Goal: Information Seeking & Learning: Learn about a topic

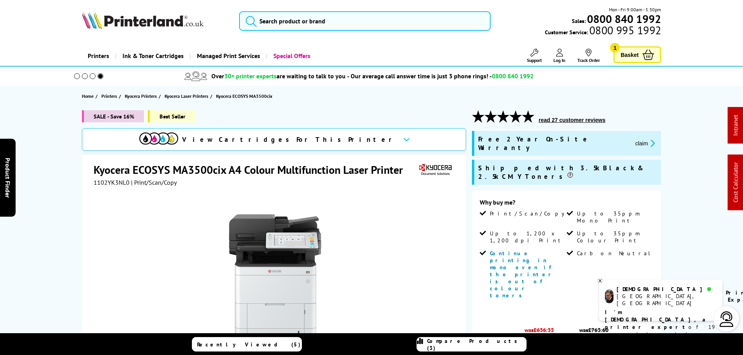
click at [577, 120] on button "read 27 customer reviews" at bounding box center [571, 120] width 71 height 7
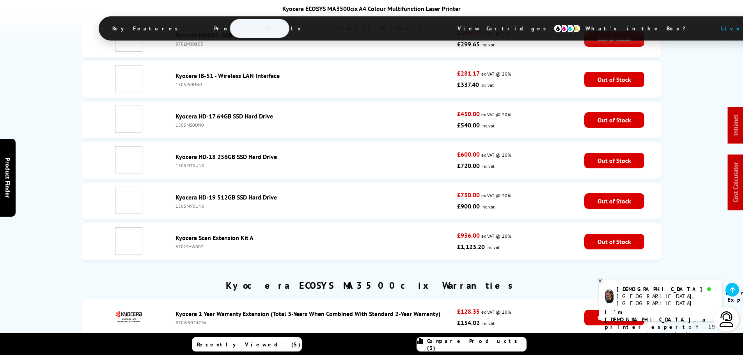
scroll to position [4134, 0]
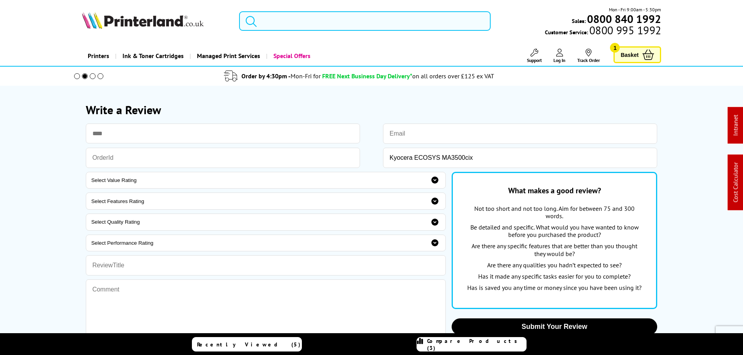
drag, startPoint x: 332, startPoint y: 21, endPoint x: 333, endPoint y: 15, distance: 5.9
click at [332, 21] on input "search" at bounding box center [365, 20] width 252 height 19
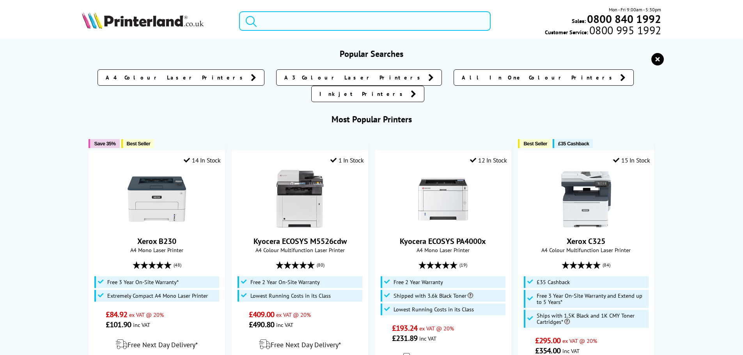
click at [295, 27] on input "search" at bounding box center [365, 20] width 252 height 19
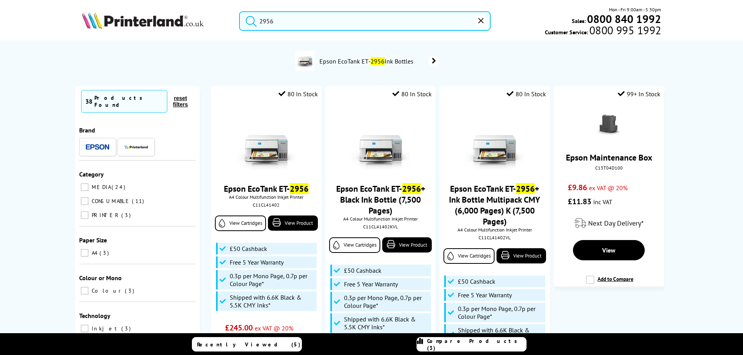
drag, startPoint x: 244, startPoint y: 19, endPoint x: 219, endPoint y: 10, distance: 26.7
click at [226, 16] on div "2956 Mon - Fri 9:00am - 5:30pm Sales: 0800 840 1992 Customer Service: 0800 995 …" at bounding box center [372, 23] width 624 height 34
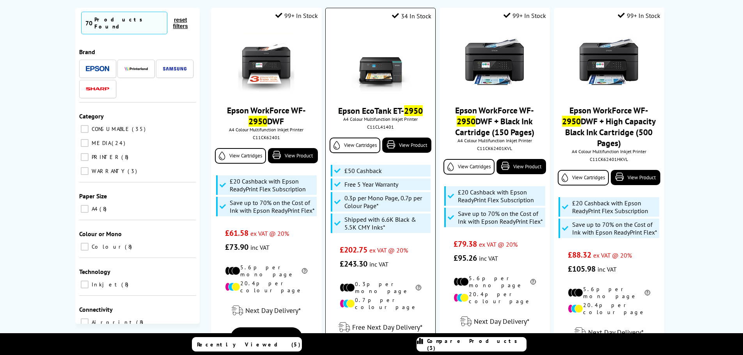
scroll to position [117, 0]
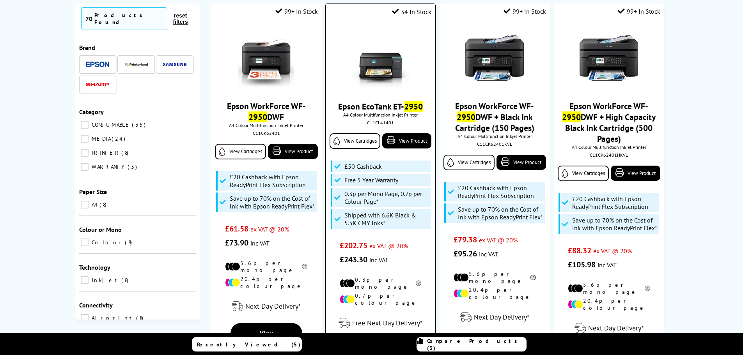
type input "2950"
click at [381, 71] on img at bounding box center [380, 58] width 58 height 58
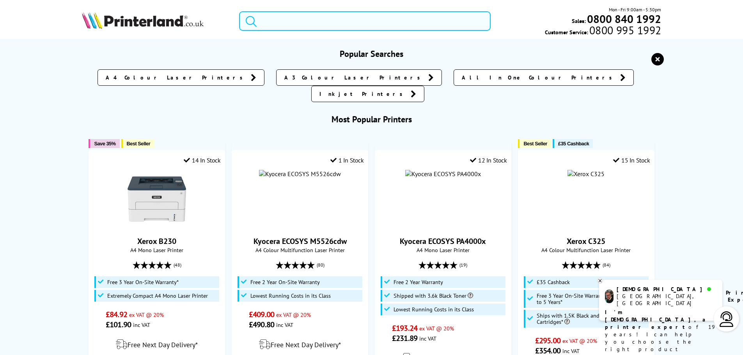
click at [322, 22] on input "search" at bounding box center [365, 20] width 252 height 19
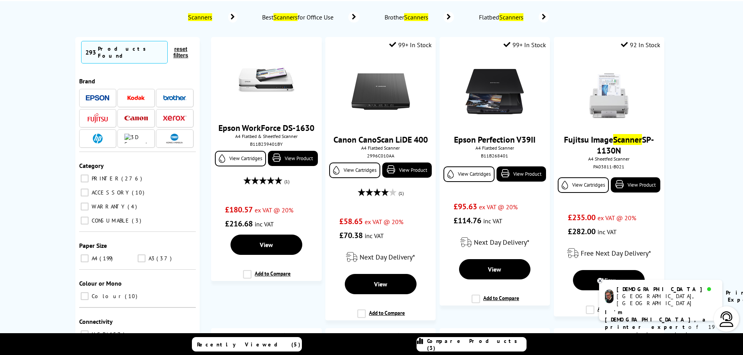
click at [181, 96] on div at bounding box center [174, 98] width 23 height 10
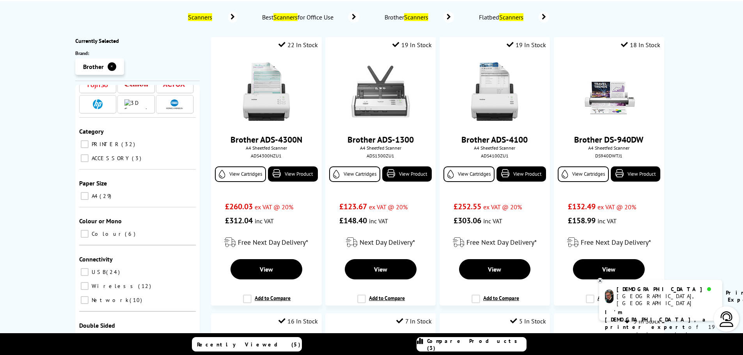
scroll to position [99, 0]
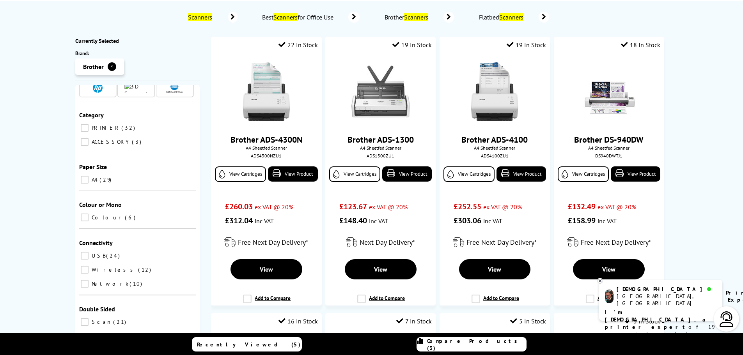
click at [88, 176] on input "A4 29" at bounding box center [85, 180] width 8 height 8
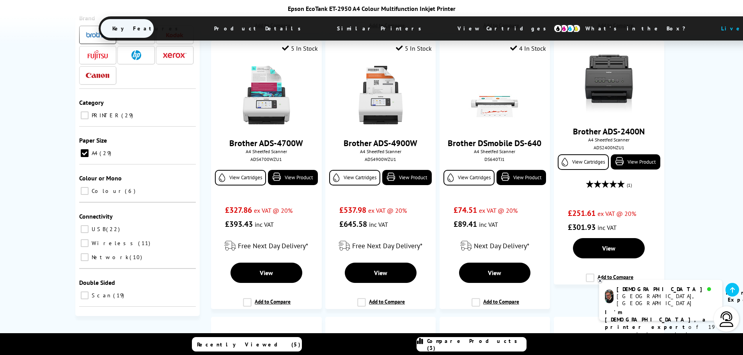
scroll to position [85, 0]
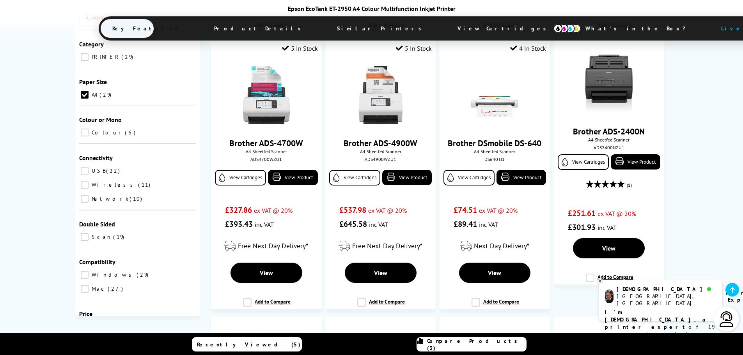
click at [84, 233] on input "Scan 19" at bounding box center [85, 237] width 8 height 8
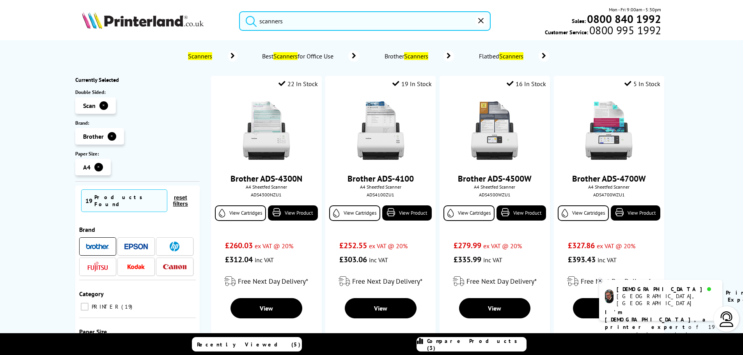
drag, startPoint x: 87, startPoint y: 238, endPoint x: 125, endPoint y: 230, distance: 38.2
click at [88, 244] on img at bounding box center [97, 246] width 23 height 5
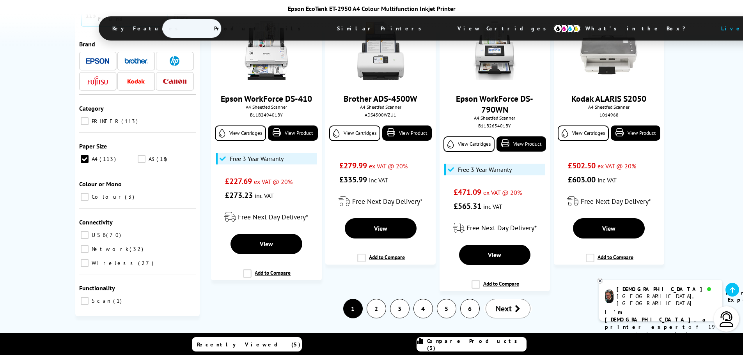
scroll to position [1404, 0]
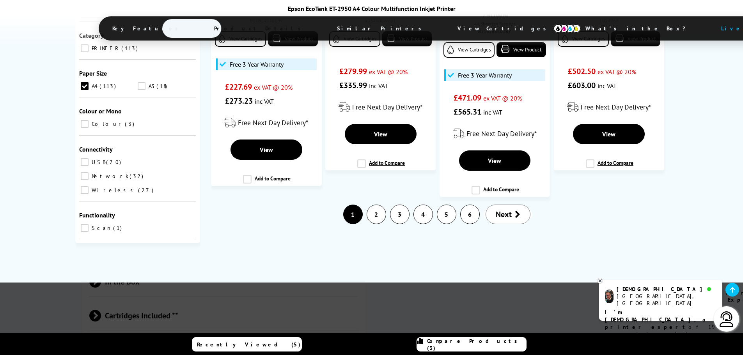
click at [513, 212] on link "Next" at bounding box center [508, 214] width 45 height 19
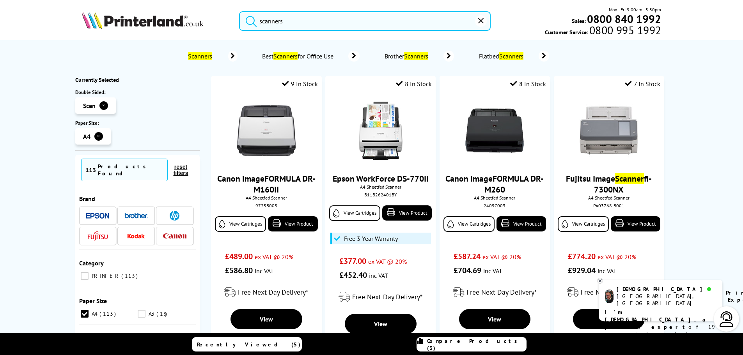
drag, startPoint x: 291, startPoint y: 20, endPoint x: 172, endPoint y: 18, distance: 119.7
click at [172, 18] on div "scanners Mon - Fri 9:00am - 5:30pm Sales: 0800 840 1992 Customer Service: 0800 …" at bounding box center [372, 23] width 624 height 34
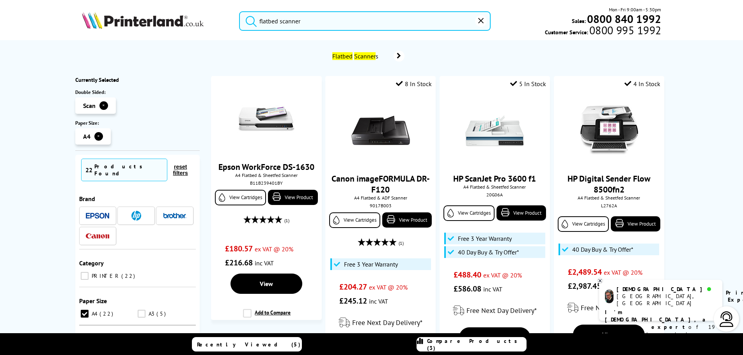
type input "flatbed scanner"
click at [239, 11] on button "submit" at bounding box center [248, 19] width 19 height 17
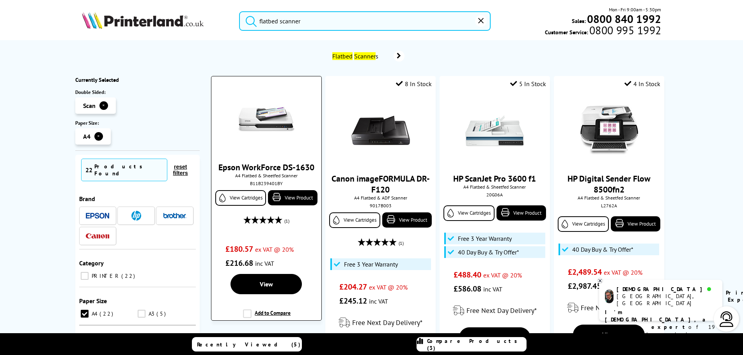
click at [256, 129] on img at bounding box center [266, 119] width 58 height 58
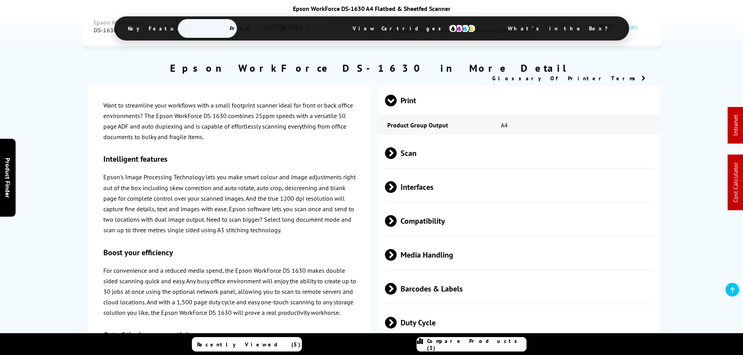
scroll to position [858, 0]
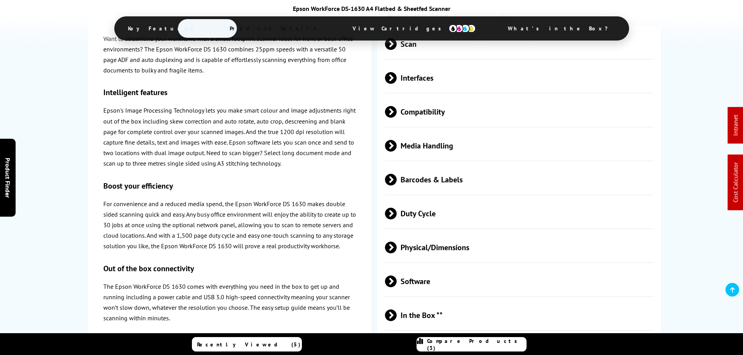
click at [411, 104] on span "Compatibility" at bounding box center [519, 111] width 269 height 29
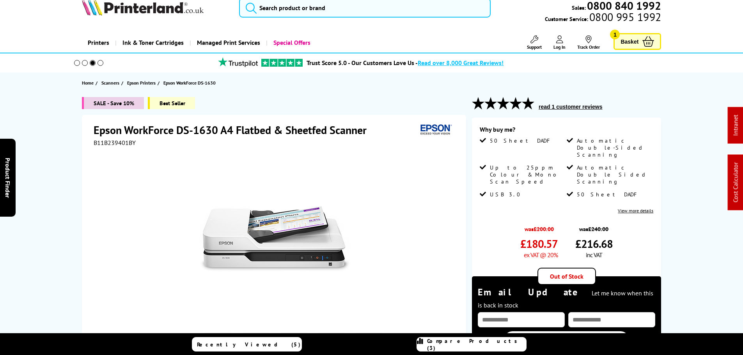
scroll to position [0, 0]
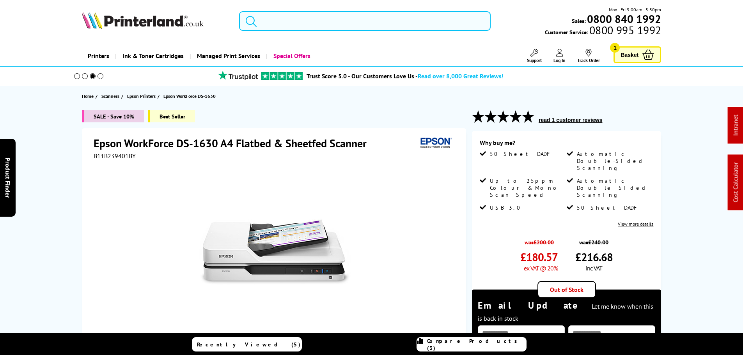
click at [323, 18] on input "search" at bounding box center [365, 20] width 252 height 19
paste input "et-8500"
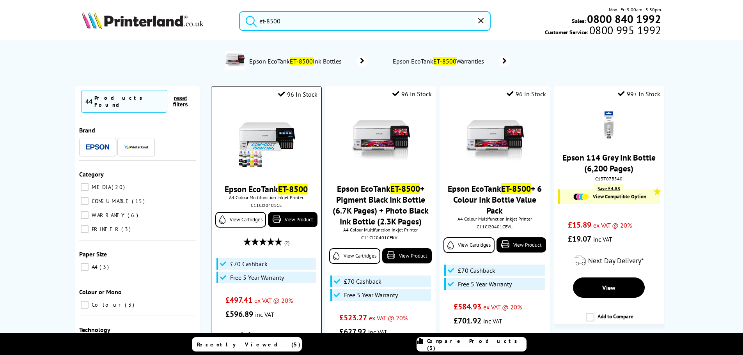
type input "et-8500"
click at [269, 141] on img at bounding box center [266, 141] width 58 height 58
